Goal: Transaction & Acquisition: Purchase product/service

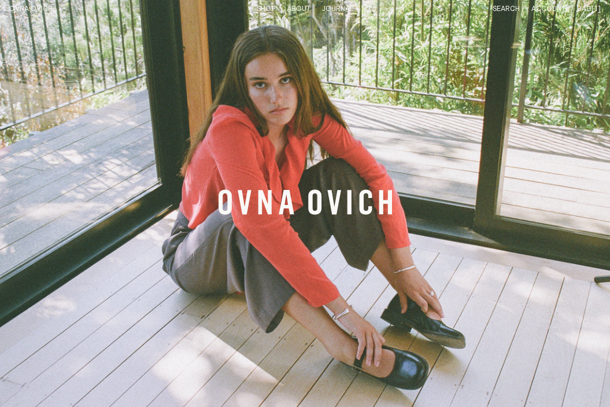
click at [269, 6] on link "Shop" at bounding box center [266, 9] width 19 height 8
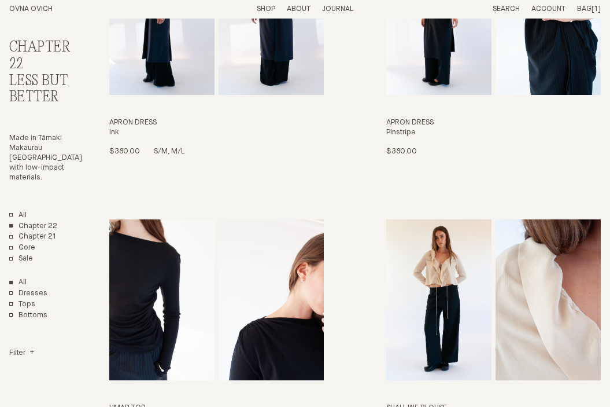
scroll to position [310, 0]
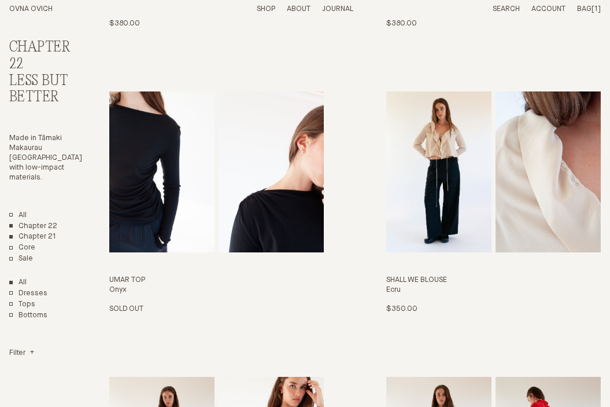
click at [36, 237] on link "Chapter 21" at bounding box center [32, 237] width 47 height 10
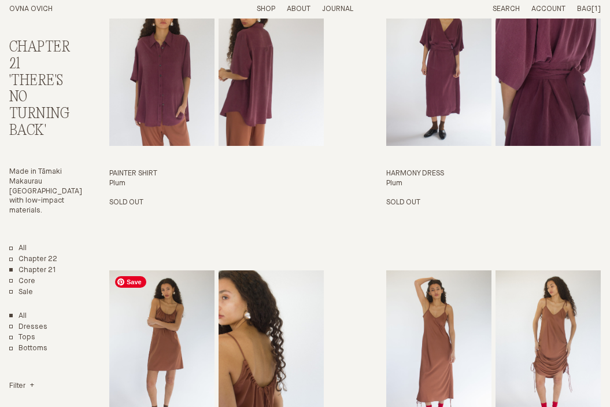
scroll to position [311, 0]
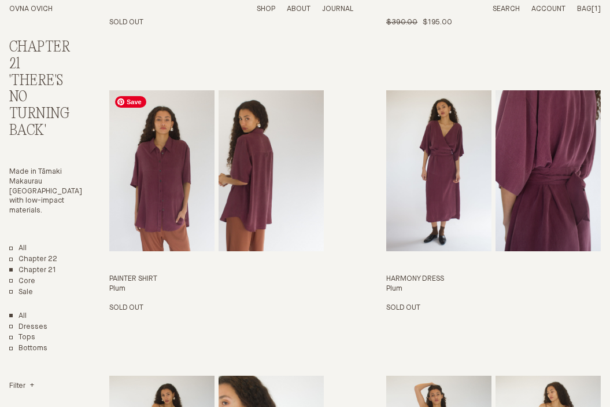
click at [192, 194] on img "Painter Shirt" at bounding box center [161, 170] width 105 height 161
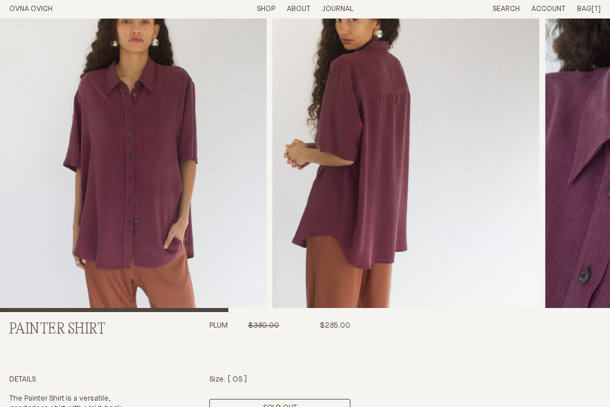
scroll to position [137, 0]
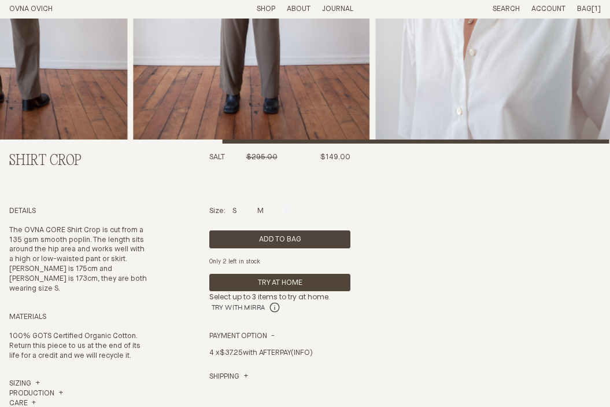
scroll to position [234, 0]
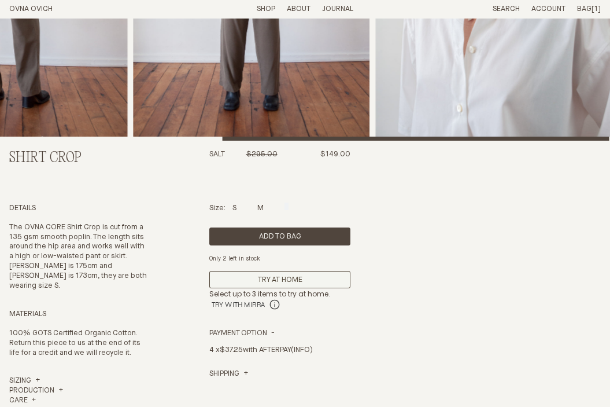
click at [281, 282] on button "Try At Home" at bounding box center [279, 280] width 141 height 18
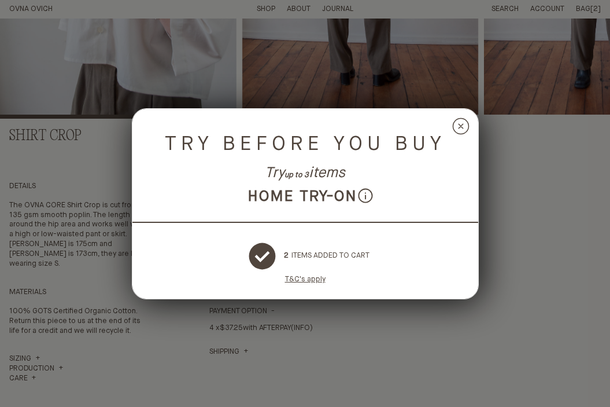
scroll to position [257, 0]
click at [459, 123] on circle at bounding box center [461, 126] width 16 height 16
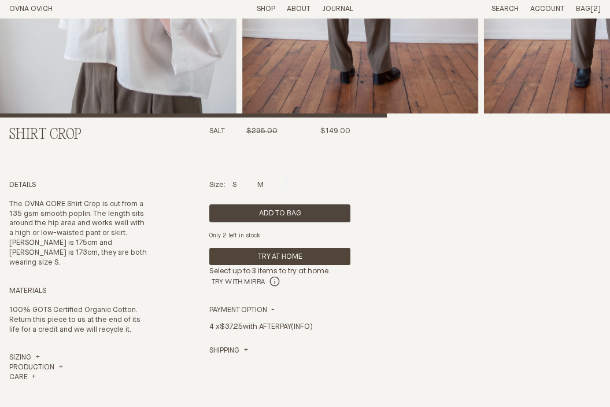
click at [587, 7] on span "Bag" at bounding box center [583, 9] width 14 height 8
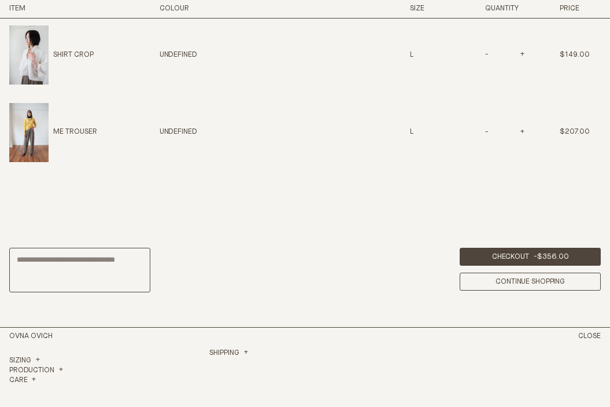
scroll to position [584, 0]
click at [588, 335] on button "Close" at bounding box center [590, 337] width 23 height 10
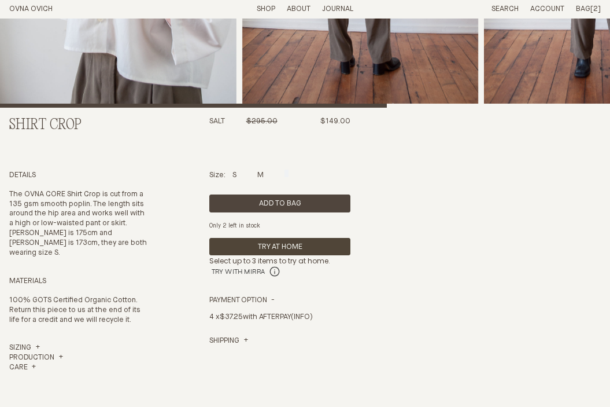
scroll to position [257, 0]
